Goal: Transaction & Acquisition: Purchase product/service

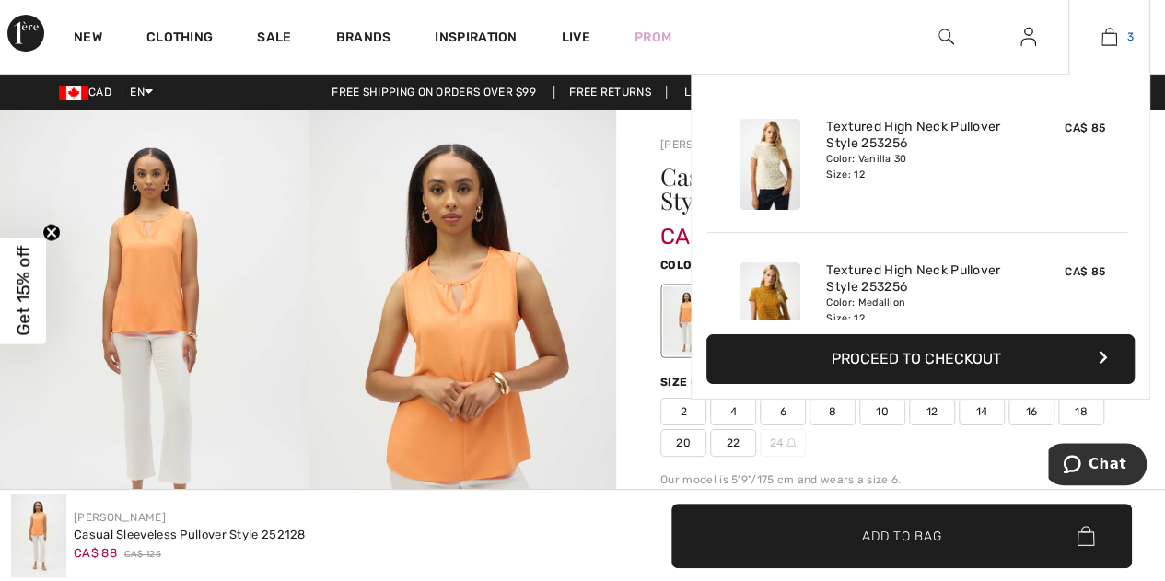
click at [1109, 39] on img at bounding box center [1109, 37] width 16 height 22
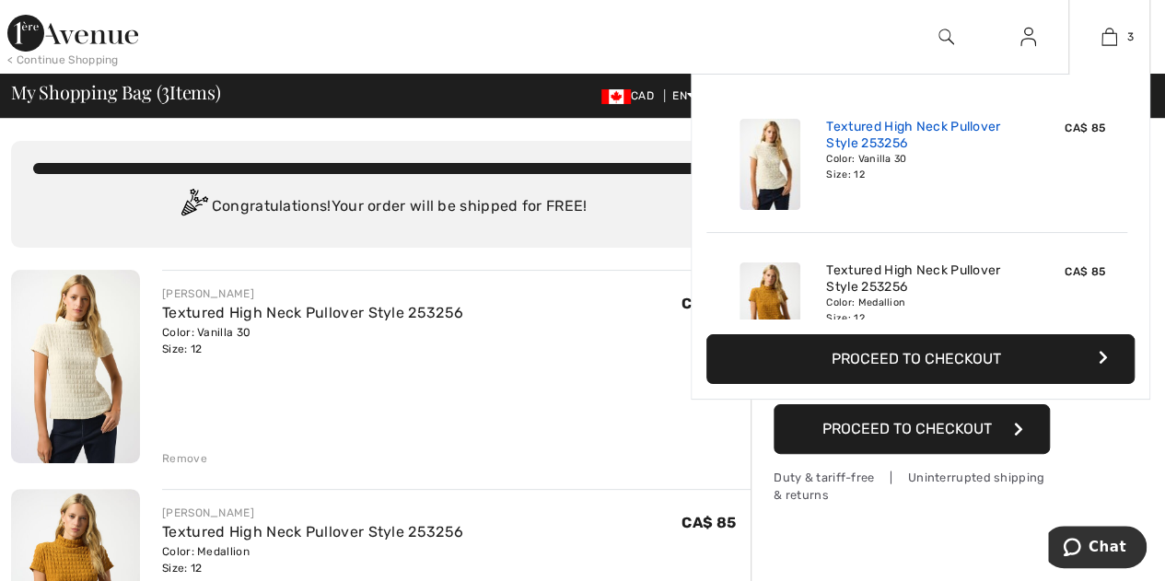
click at [901, 126] on link "Textured High Neck Pullover Style 253256" at bounding box center [916, 135] width 181 height 33
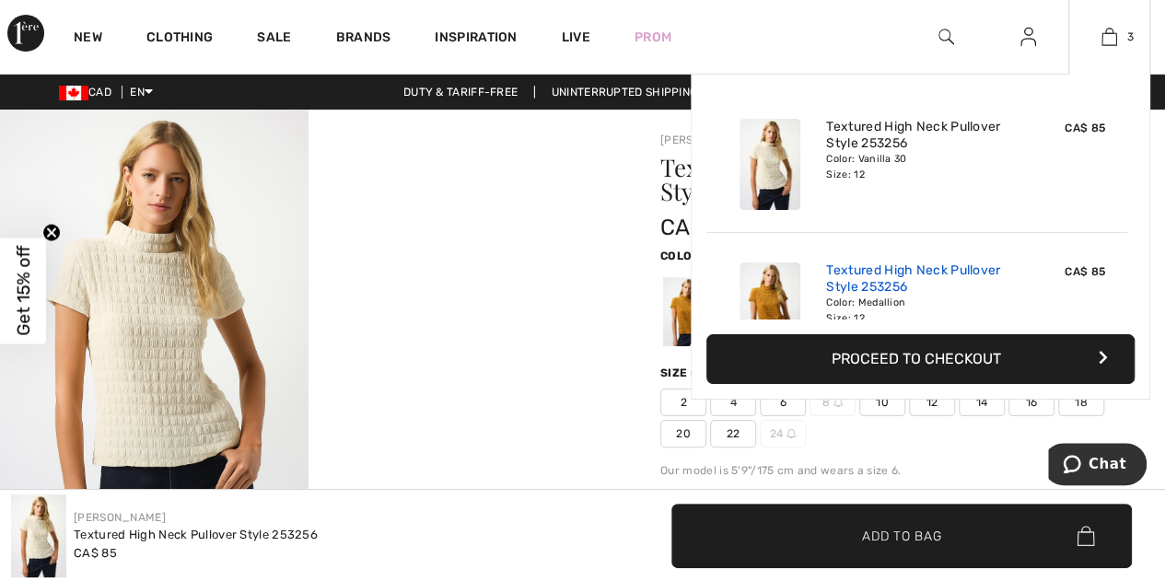
click at [895, 291] on link "Textured High Neck Pullover Style 253256" at bounding box center [916, 278] width 181 height 33
